Goal: Information Seeking & Learning: Learn about a topic

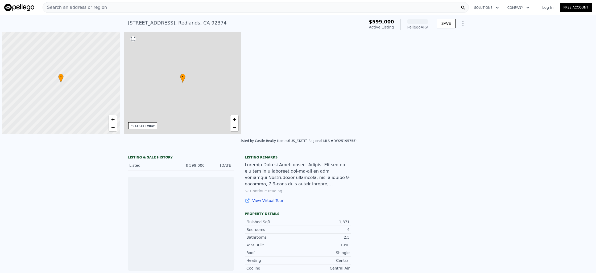
scroll to position [0, 2]
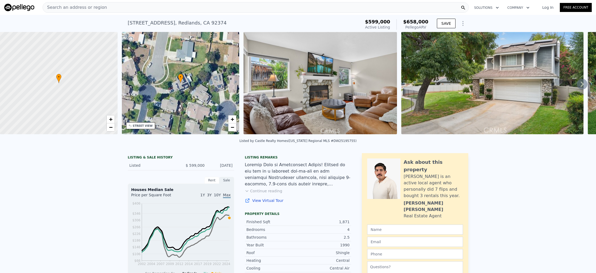
drag, startPoint x: 405, startPoint y: 28, endPoint x: 424, endPoint y: 28, distance: 19.7
click at [425, 28] on div "Pellego ARV" at bounding box center [415, 26] width 25 height 5
click at [415, 22] on span "$658,000" at bounding box center [415, 22] width 25 height 6
click at [129, 4] on div "Search an address or region" at bounding box center [256, 7] width 426 height 11
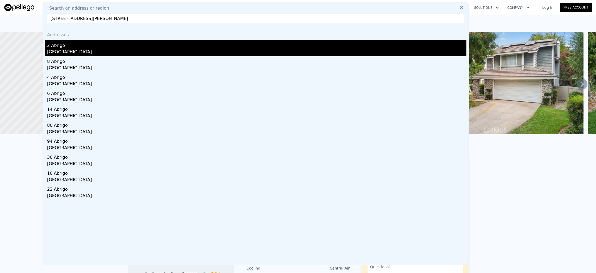
type input "[STREET_ADDRESS][PERSON_NAME]"
click at [106, 48] on div "2 Abrigo" at bounding box center [256, 44] width 419 height 9
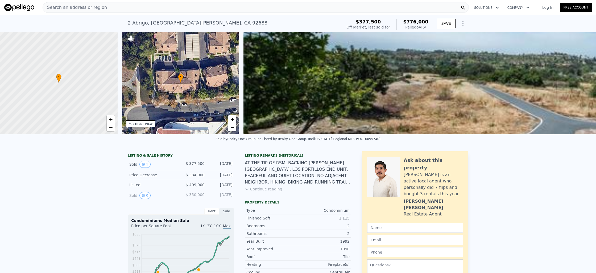
click at [158, 6] on div "Search an address or region" at bounding box center [256, 7] width 426 height 11
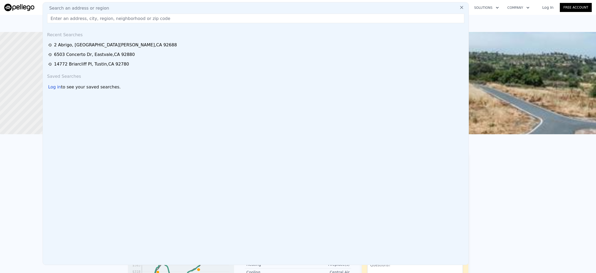
click at [158, 6] on div "Search an address or region" at bounding box center [255, 8] width 421 height 6
click at [153, 14] on input "text" at bounding box center [255, 19] width 417 height 10
paste input "[STREET_ADDRESS]"
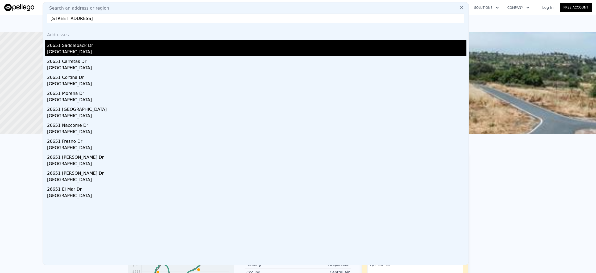
type input "[STREET_ADDRESS]"
click at [115, 44] on div "26651 Saddleback Dr" at bounding box center [256, 44] width 419 height 9
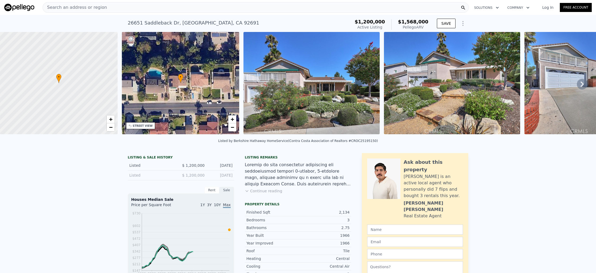
click at [416, 22] on span "$1,568,000" at bounding box center [413, 22] width 30 height 6
click at [173, 7] on div "Search an address or region" at bounding box center [256, 7] width 426 height 11
drag, startPoint x: 510, startPoint y: 23, endPoint x: 446, endPoint y: 20, distance: 63.9
click at [510, 23] on div "[STREET_ADDRESS] Active at $1.200m (~ARV $1.568m ) $1,200,000 Active Listing $1…" at bounding box center [298, 23] width 596 height 17
